Goal: Transaction & Acquisition: Purchase product/service

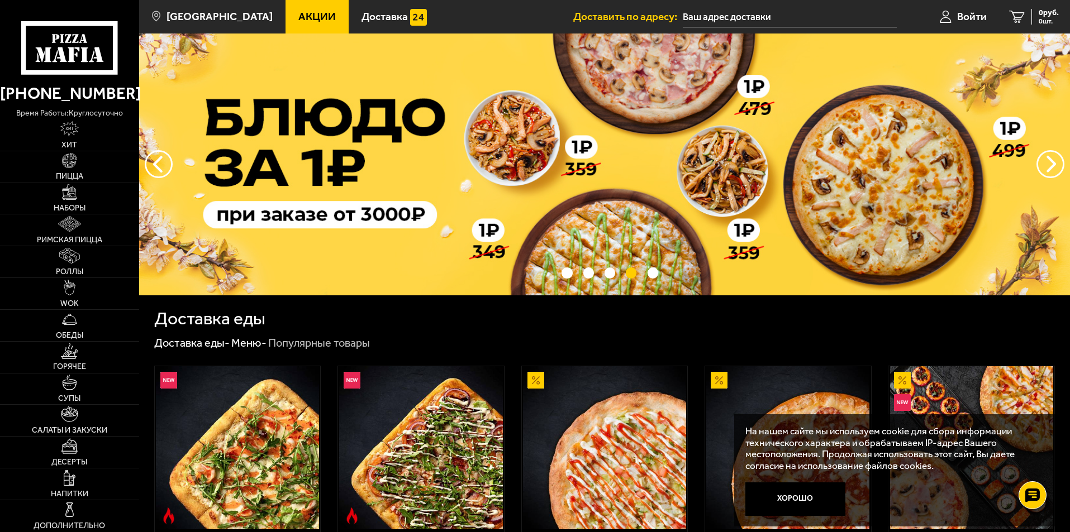
drag, startPoint x: 239, startPoint y: 220, endPoint x: 273, endPoint y: 401, distance: 184.9
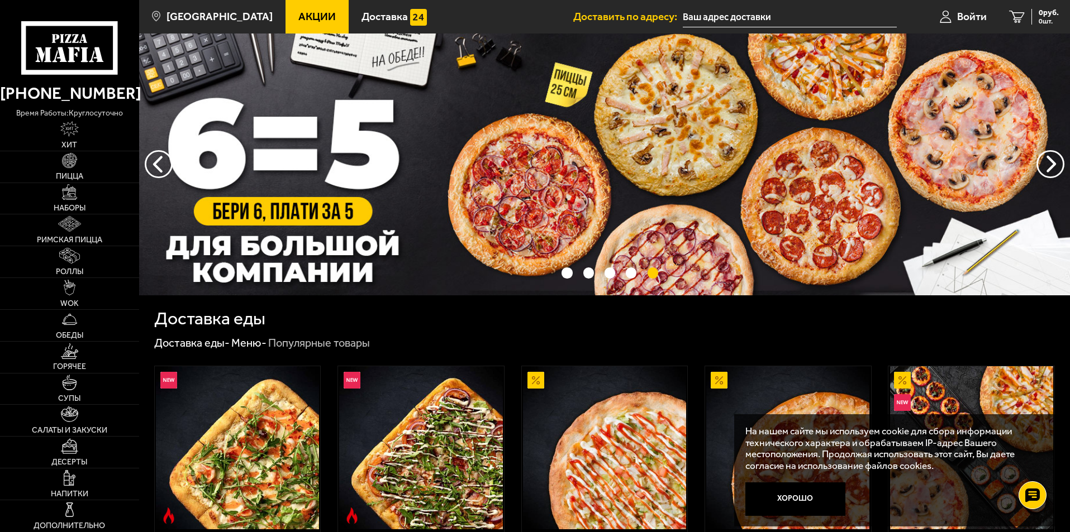
drag, startPoint x: 274, startPoint y: 402, endPoint x: 789, endPoint y: 496, distance: 523.7
click at [795, 495] on button "Хорошо" at bounding box center [795, 500] width 101 height 34
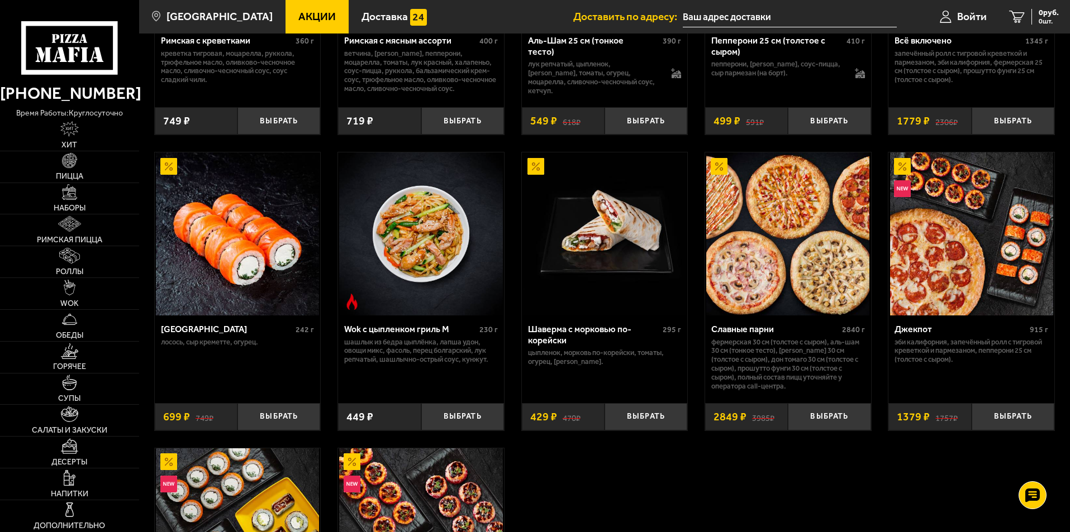
scroll to position [782, 0]
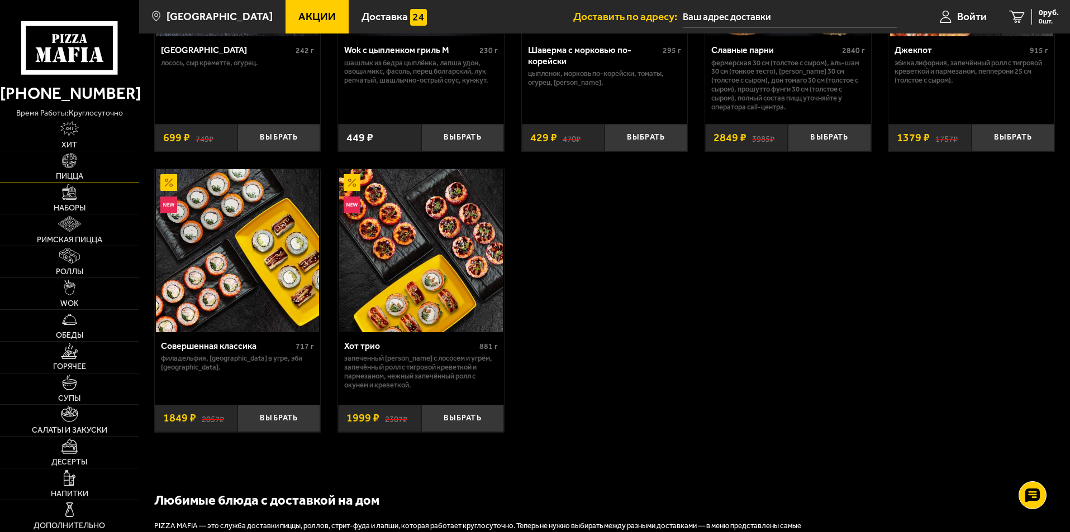
click at [94, 173] on link "Пицца" at bounding box center [69, 166] width 139 height 31
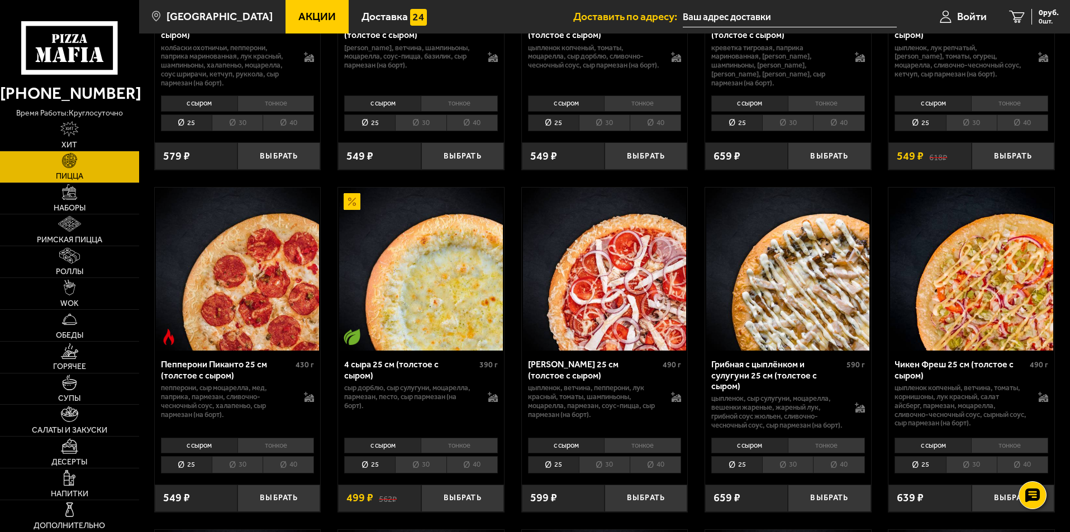
scroll to position [671, 0]
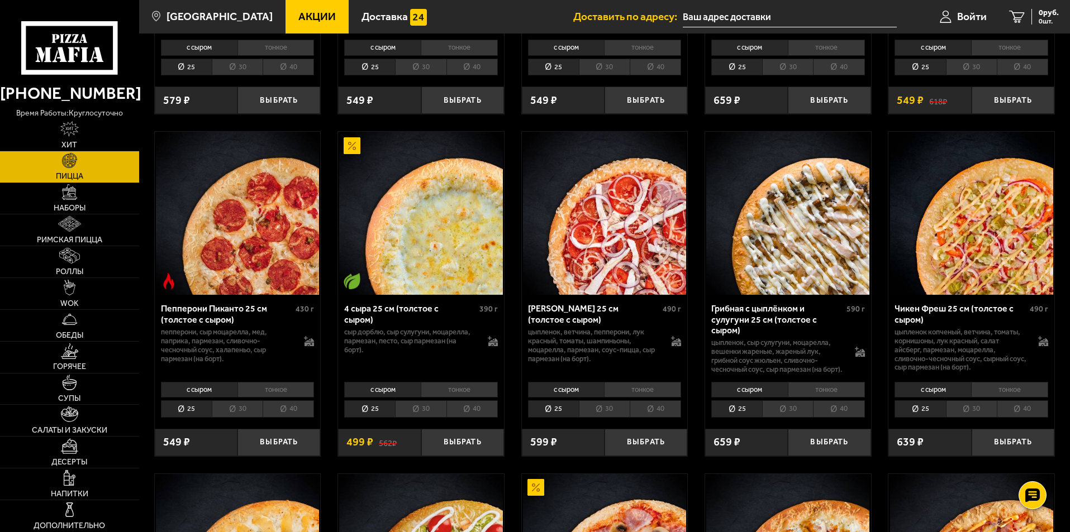
click at [477, 411] on li "40" at bounding box center [471, 409] width 51 height 17
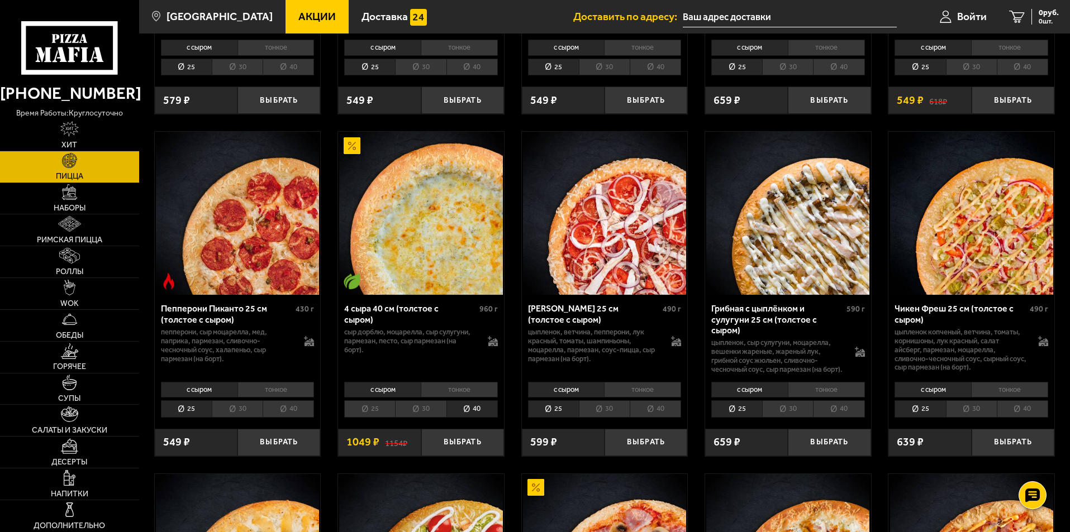
click at [435, 410] on li "30" at bounding box center [420, 409] width 51 height 17
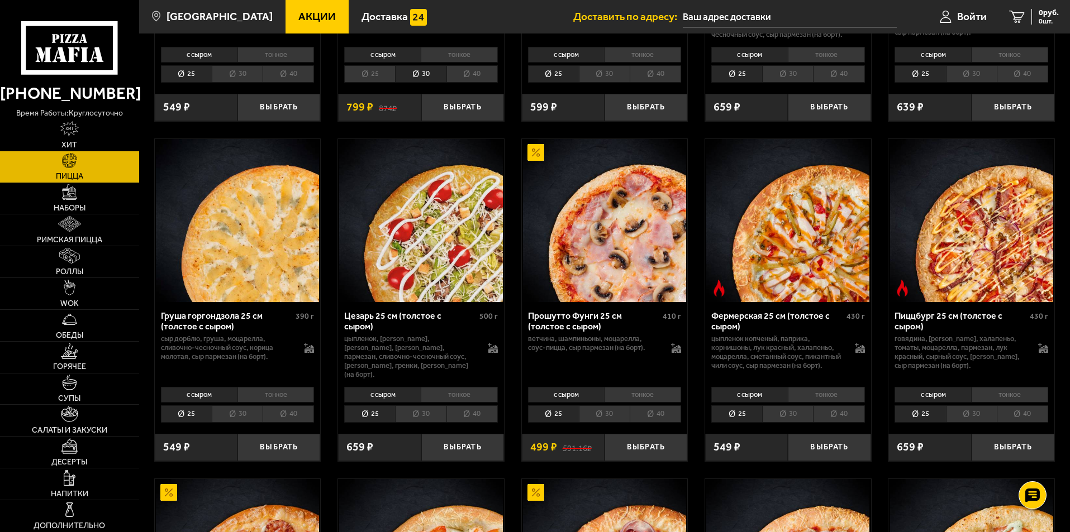
scroll to position [1062, 0]
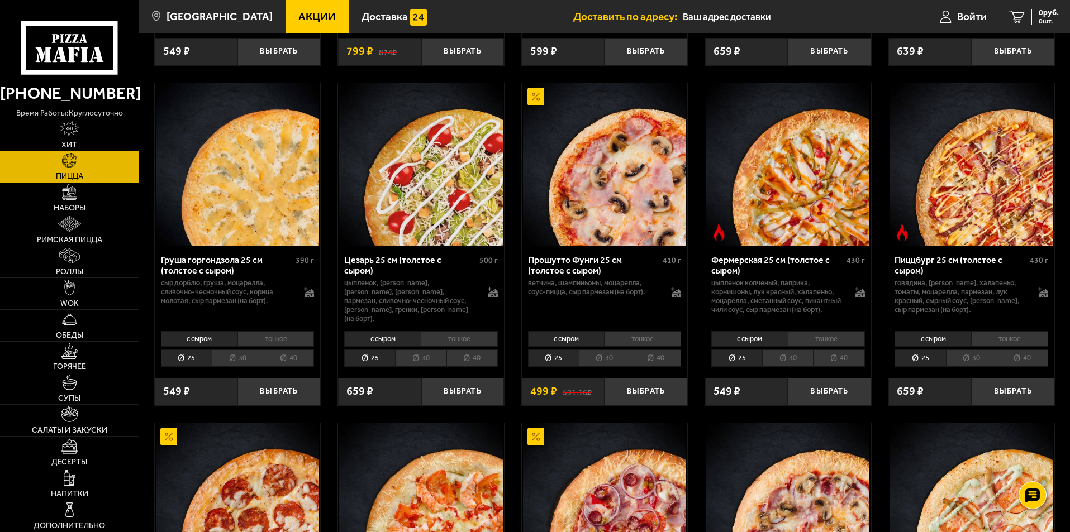
click at [606, 350] on li "30" at bounding box center [604, 358] width 51 height 17
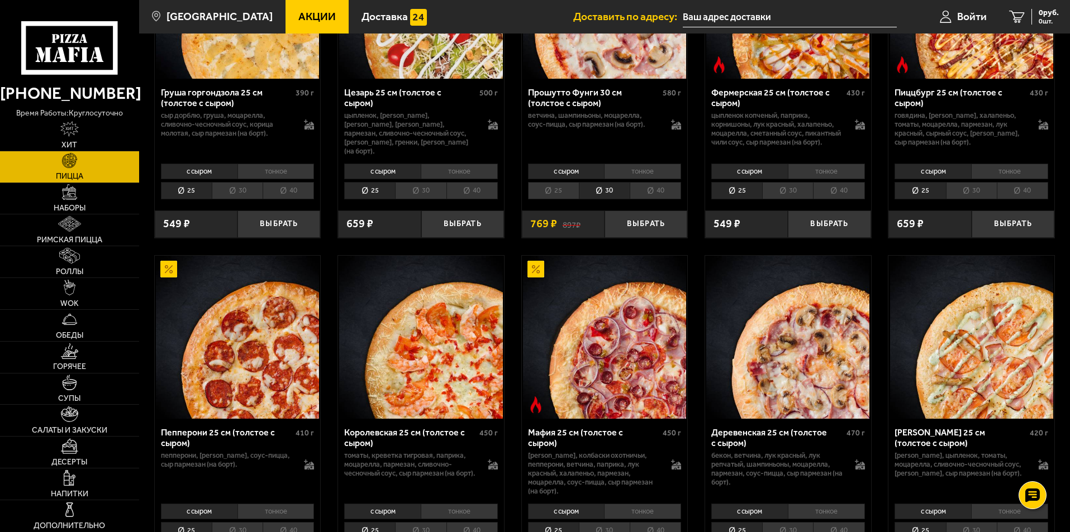
scroll to position [1341, 0]
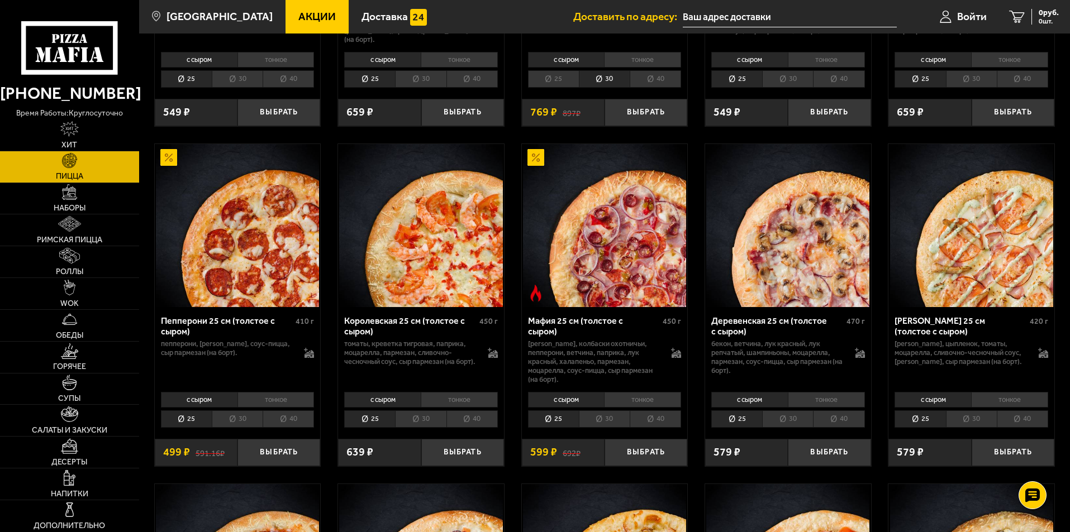
click at [240, 394] on div "с сыром тонкое 25 30 40 Топпинги" at bounding box center [238, 409] width 166 height 42
click at [252, 412] on li "30" at bounding box center [237, 419] width 51 height 17
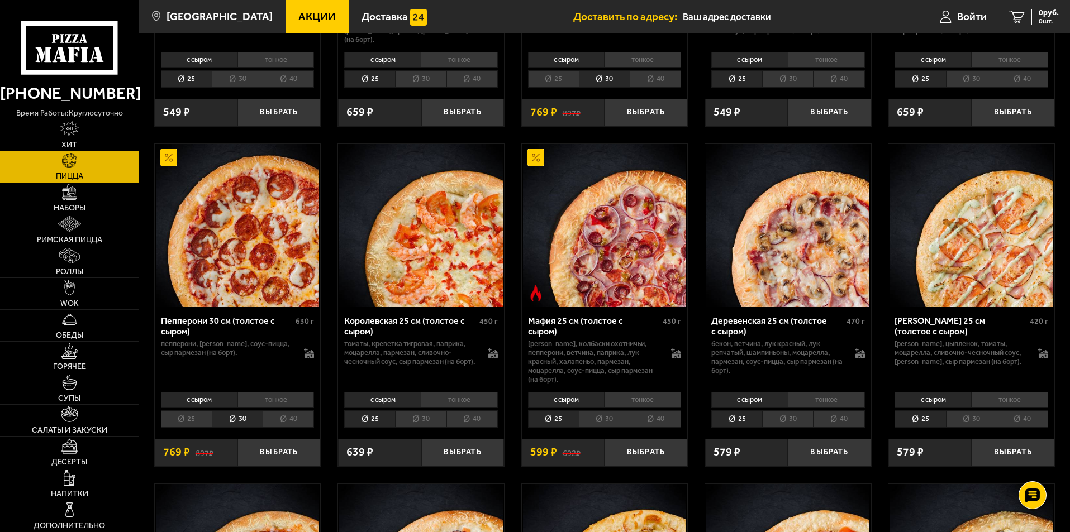
click at [304, 411] on li "40" at bounding box center [288, 419] width 51 height 17
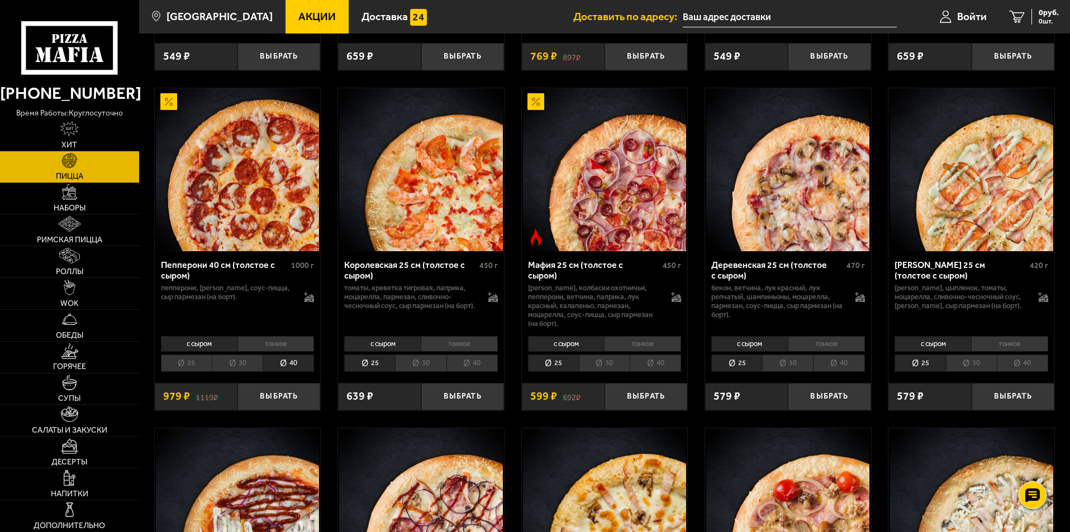
drag, startPoint x: 792, startPoint y: 351, endPoint x: 791, endPoint y: 345, distance: 6.2
click at [791, 355] on li "30" at bounding box center [787, 363] width 51 height 17
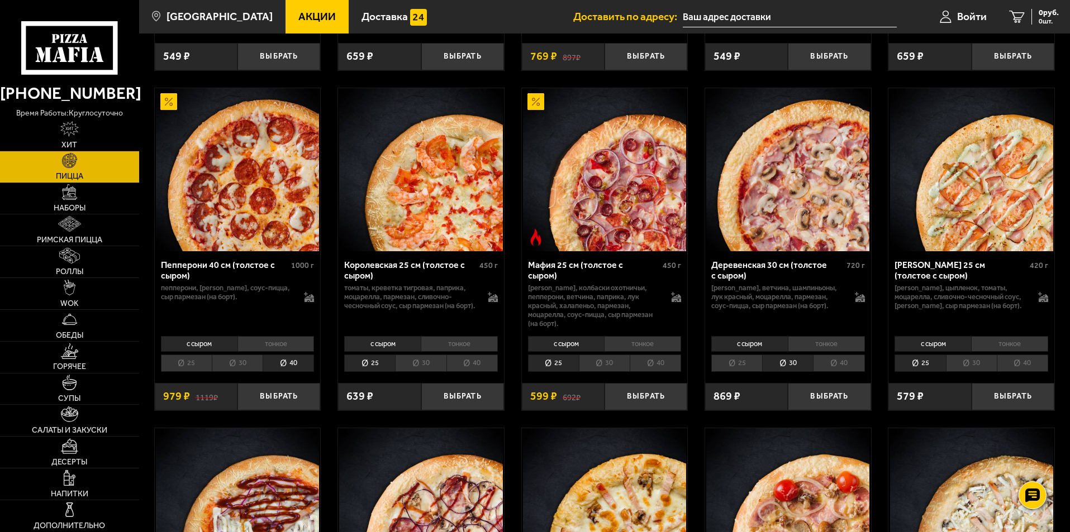
click at [845, 355] on li "40" at bounding box center [838, 363] width 51 height 17
click at [779, 355] on li "30" at bounding box center [787, 363] width 51 height 17
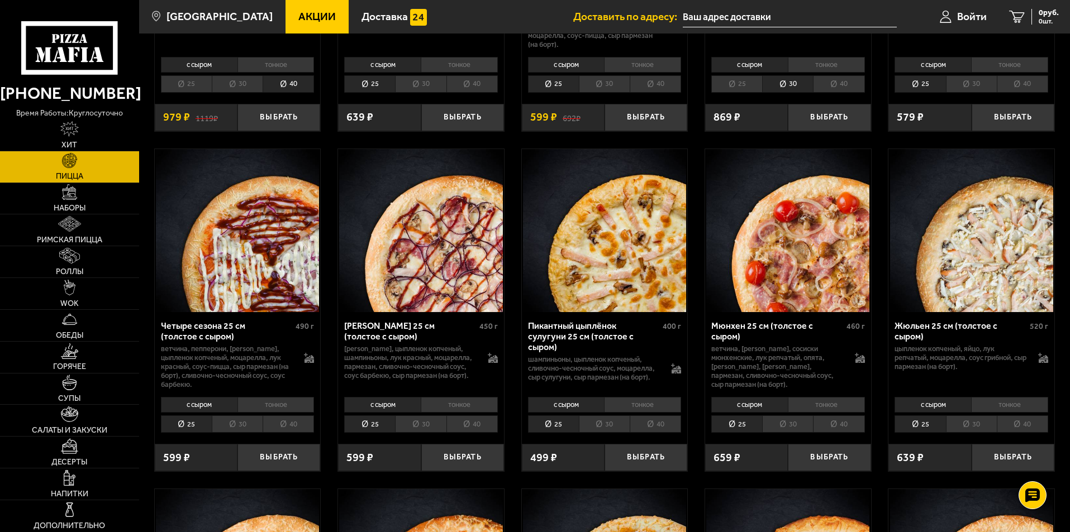
scroll to position [1788, 0]
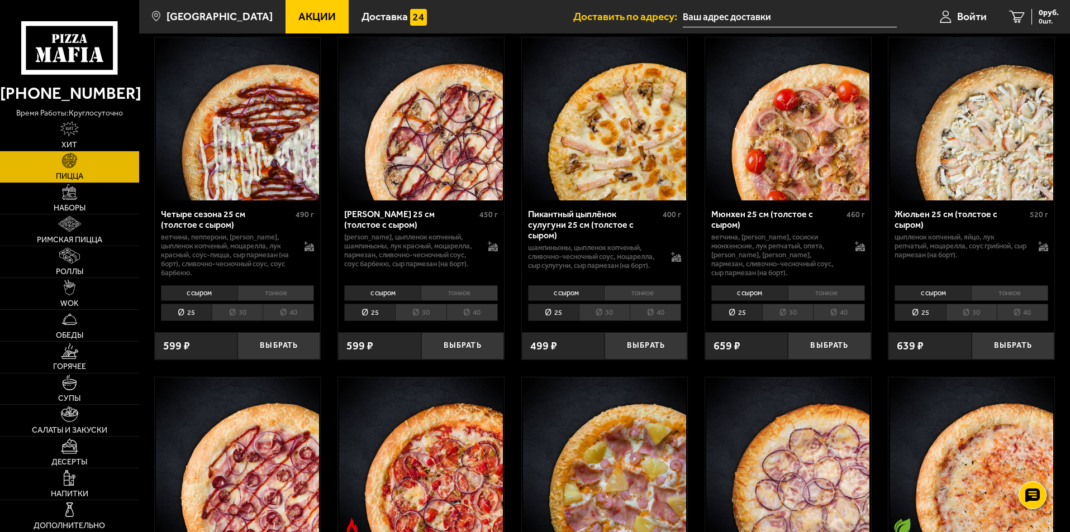
click at [657, 304] on li "40" at bounding box center [655, 312] width 51 height 17
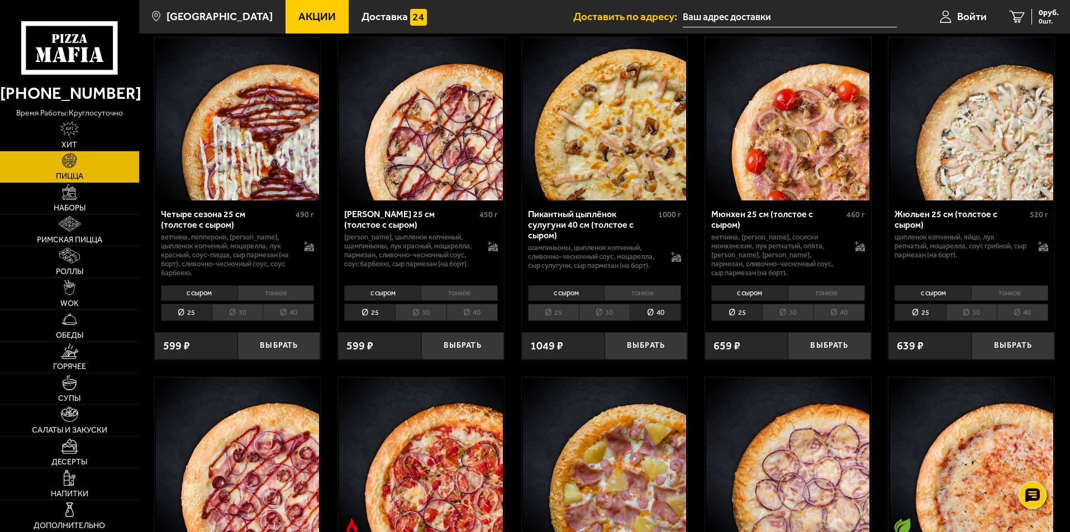
click at [617, 304] on li "30" at bounding box center [604, 312] width 51 height 17
click at [542, 304] on li "25" at bounding box center [553, 312] width 51 height 17
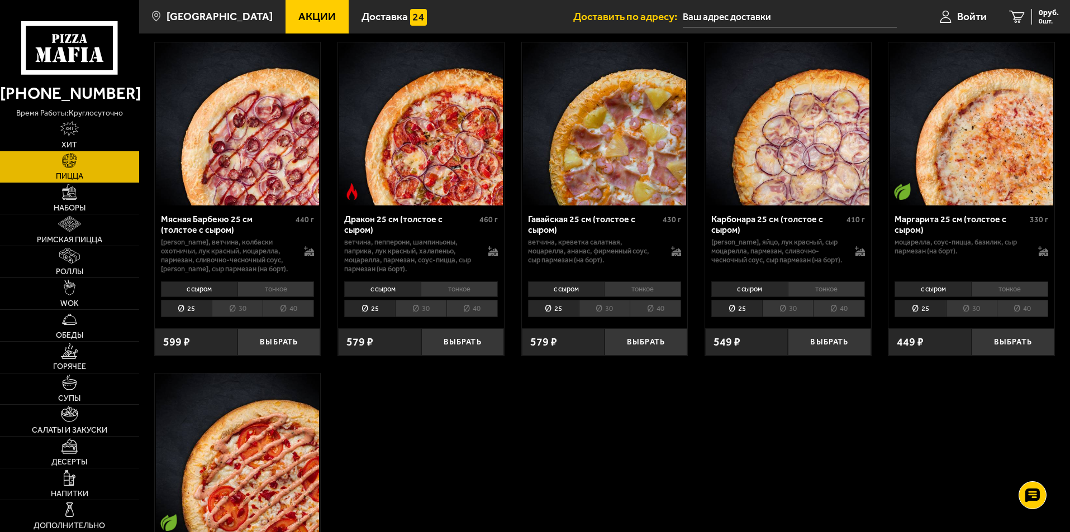
scroll to position [2012, 0]
